Goal: Information Seeking & Learning: Find specific page/section

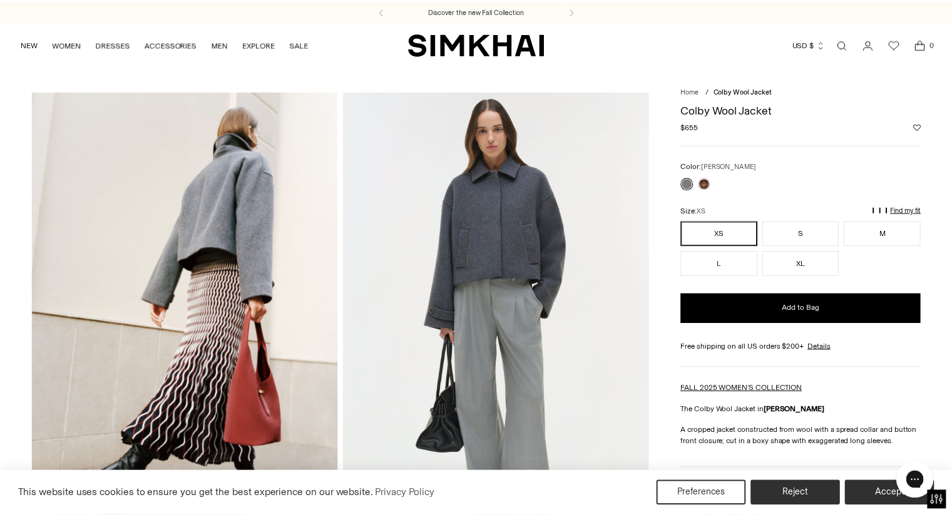
scroll to position [495, 0]
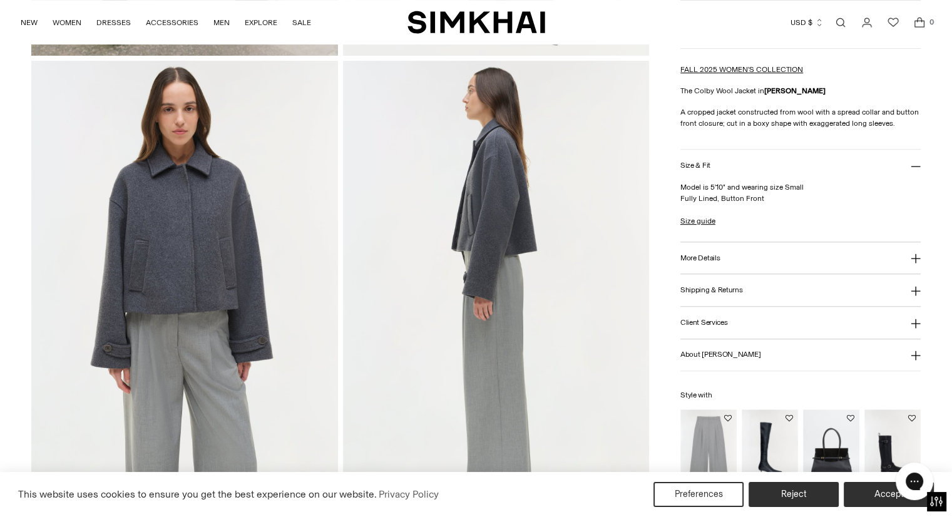
click at [844, 24] on link "Open search modal" at bounding box center [840, 22] width 25 height 25
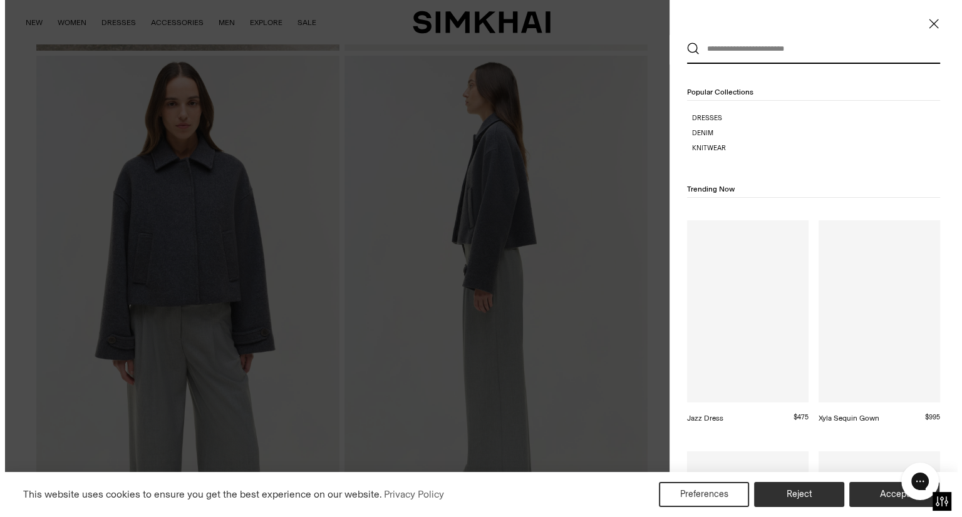
scroll to position [0, 0]
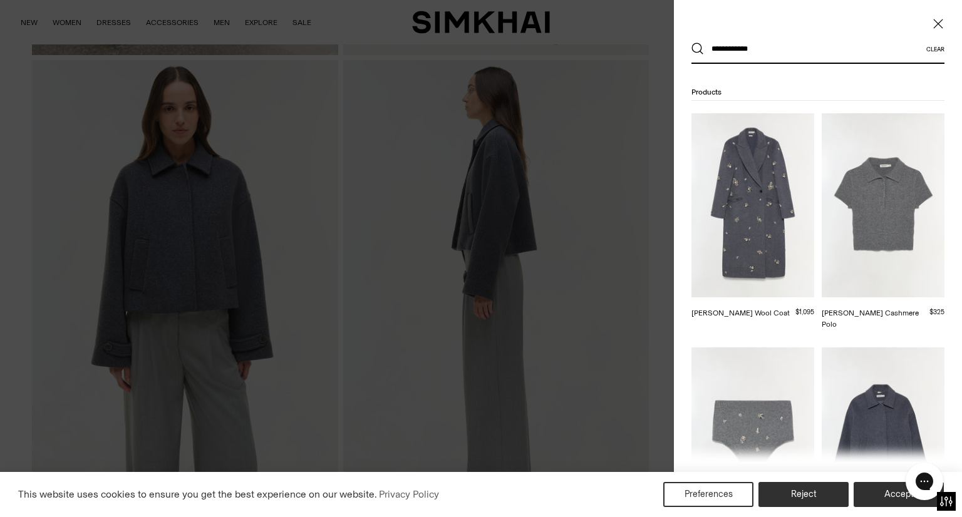
type input "**********"
click at [691, 43] on button "Search" at bounding box center [697, 49] width 13 height 13
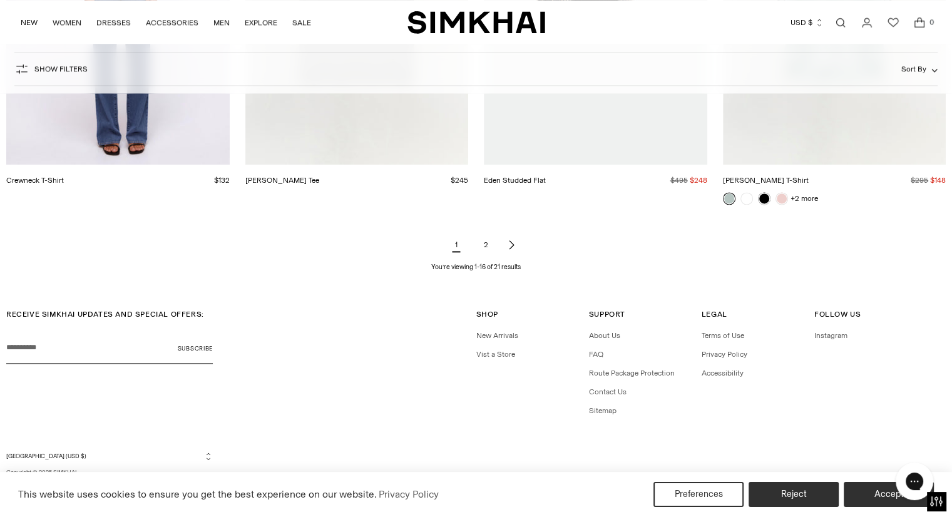
scroll to position [1615, 0]
click at [510, 247] on icon "Next page of results" at bounding box center [511, 245] width 10 height 10
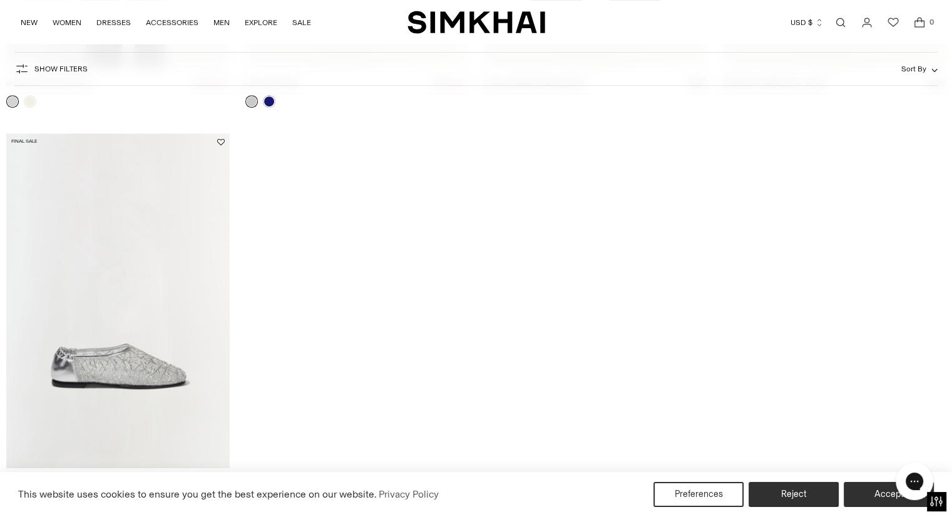
scroll to position [511, 0]
